Goal: Navigation & Orientation: Find specific page/section

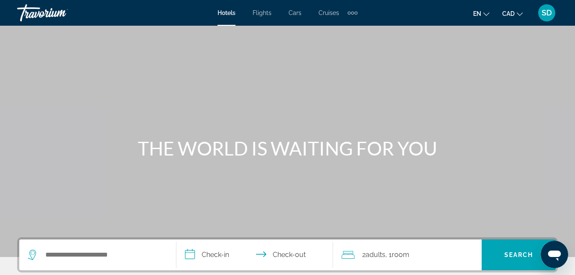
click at [545, 14] on span "SD" at bounding box center [547, 13] width 10 height 9
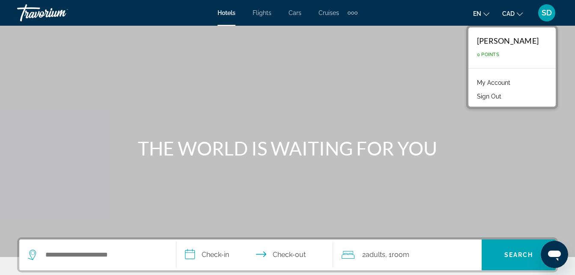
click at [511, 45] on div "[PERSON_NAME]" at bounding box center [508, 40] width 62 height 9
click at [482, 83] on link "My Account" at bounding box center [494, 82] width 42 height 11
